Goal: Task Accomplishment & Management: Use online tool/utility

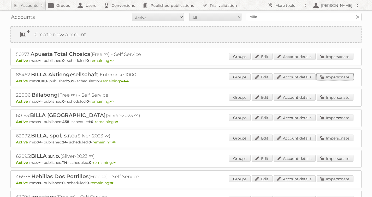
click at [329, 75] on link "Impersonate" at bounding box center [334, 76] width 37 height 7
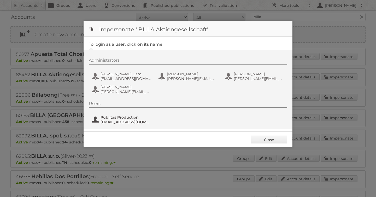
click at [110, 116] on span "Publitas Production" at bounding box center [125, 117] width 51 height 5
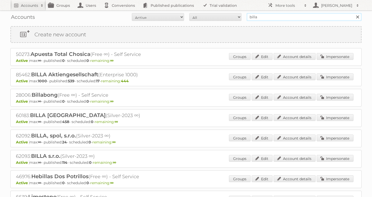
drag, startPoint x: 259, startPoint y: 17, endPoint x: 192, endPoint y: 16, distance: 66.8
click at [221, 13] on form "All Active Expired Pending All Paid Trials Self service billa Search" at bounding box center [185, 17] width 351 height 8
type input "as [PERSON_NAME]"
click at [353, 13] on input "Search" at bounding box center [357, 17] width 8 height 8
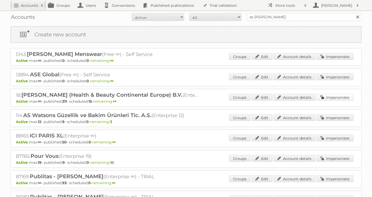
click at [329, 98] on link "Impersonate" at bounding box center [334, 97] width 37 height 7
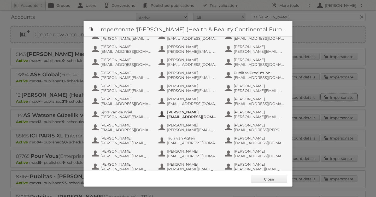
scroll to position [295, 0]
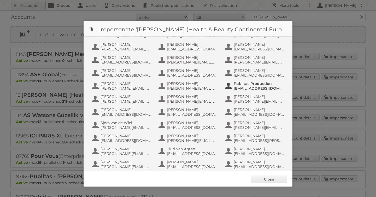
click at [255, 85] on span "Publitas Production" at bounding box center [258, 83] width 51 height 5
